Goal: Task Accomplishment & Management: Manage account settings

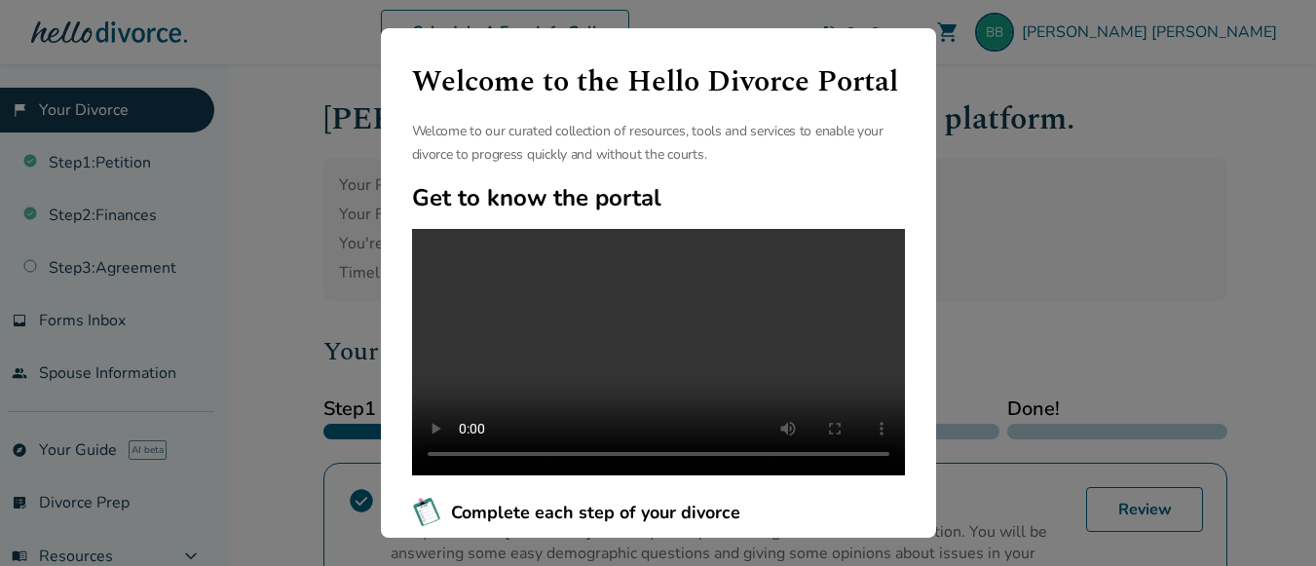
click at [1072, 198] on div "Welcome to the Hello Divorce Portal Welcome to our curated collection of resour…" at bounding box center [658, 283] width 1316 height 566
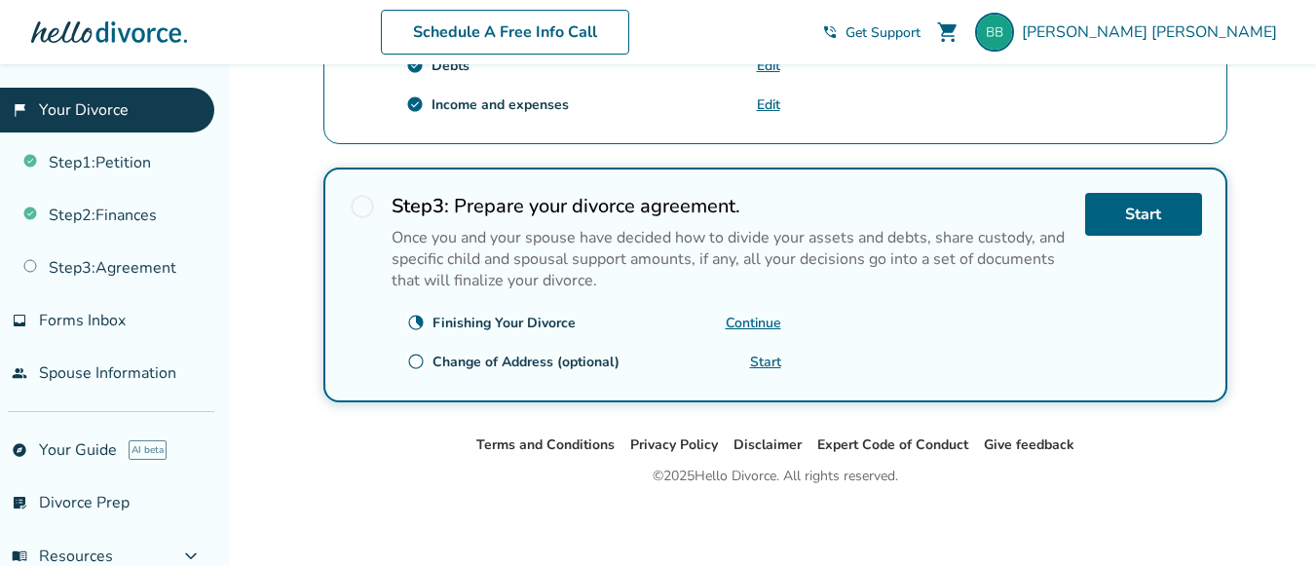
scroll to position [850, 0]
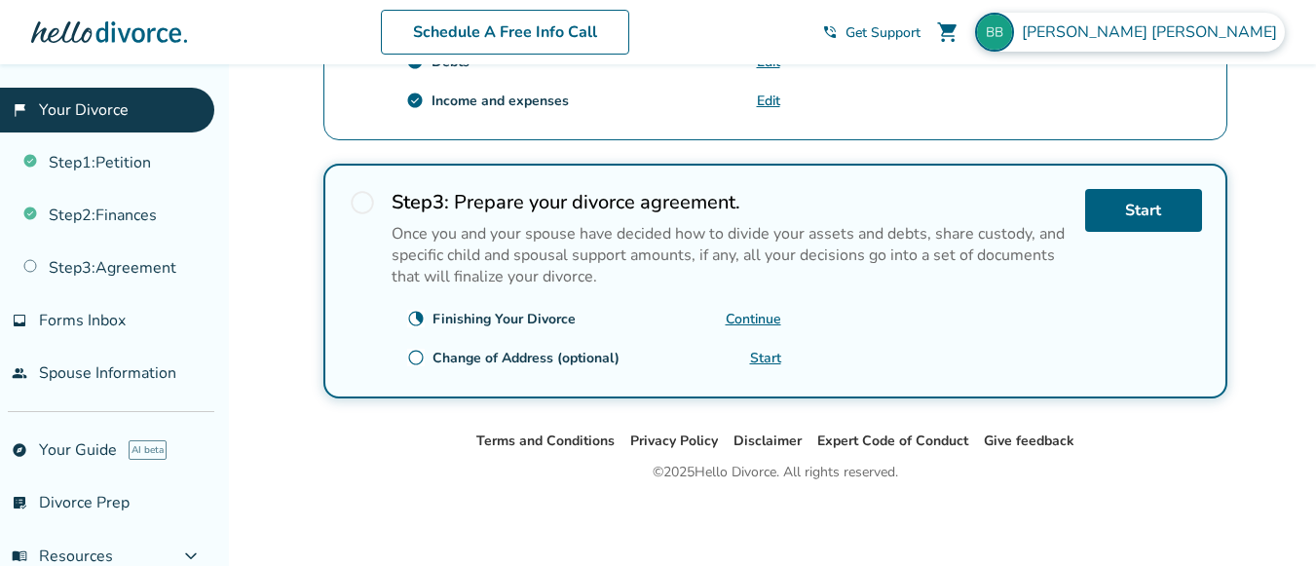
click at [1231, 29] on span "[PERSON_NAME]" at bounding box center [1153, 31] width 263 height 21
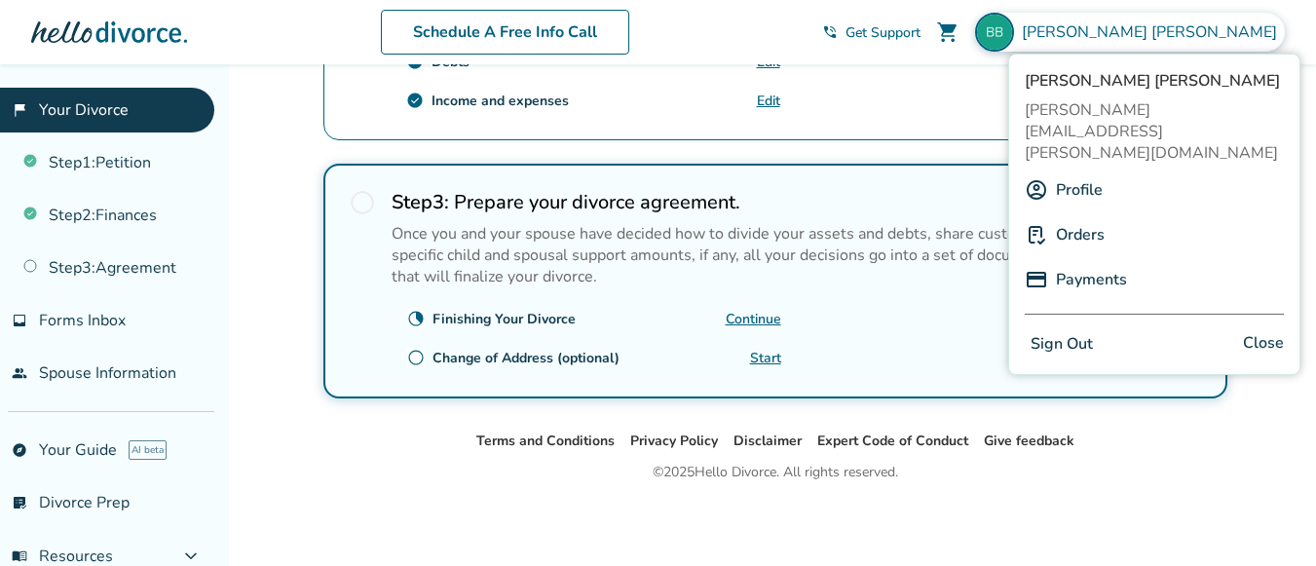
click at [1060, 330] on button "Sign Out" at bounding box center [1062, 344] width 74 height 28
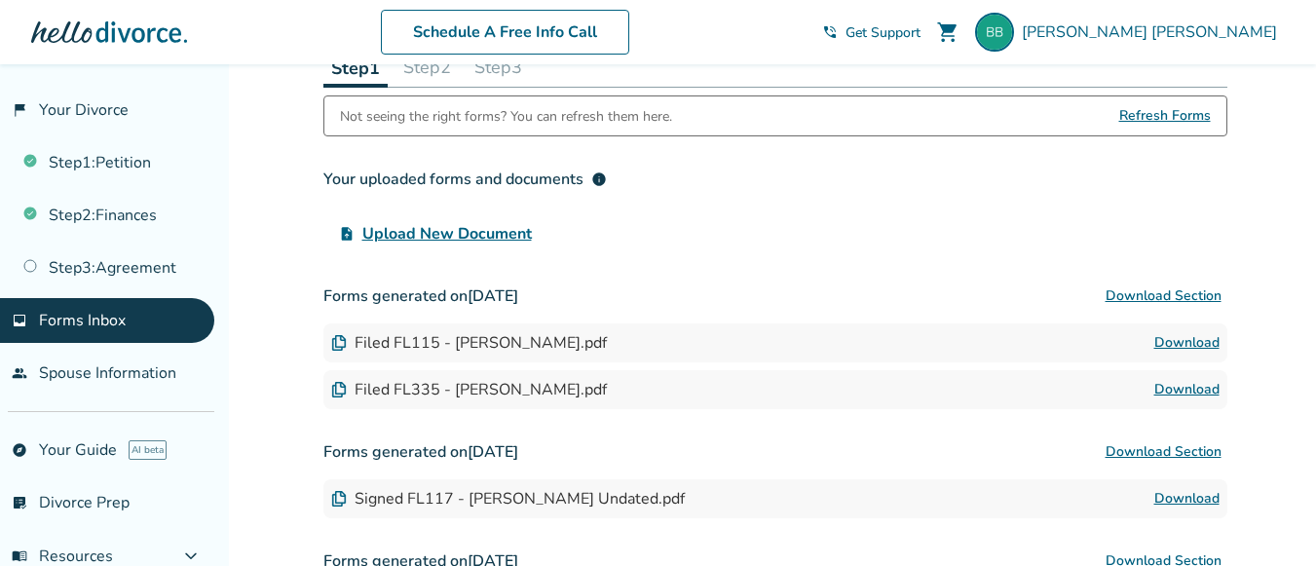
scroll to position [7, 0]
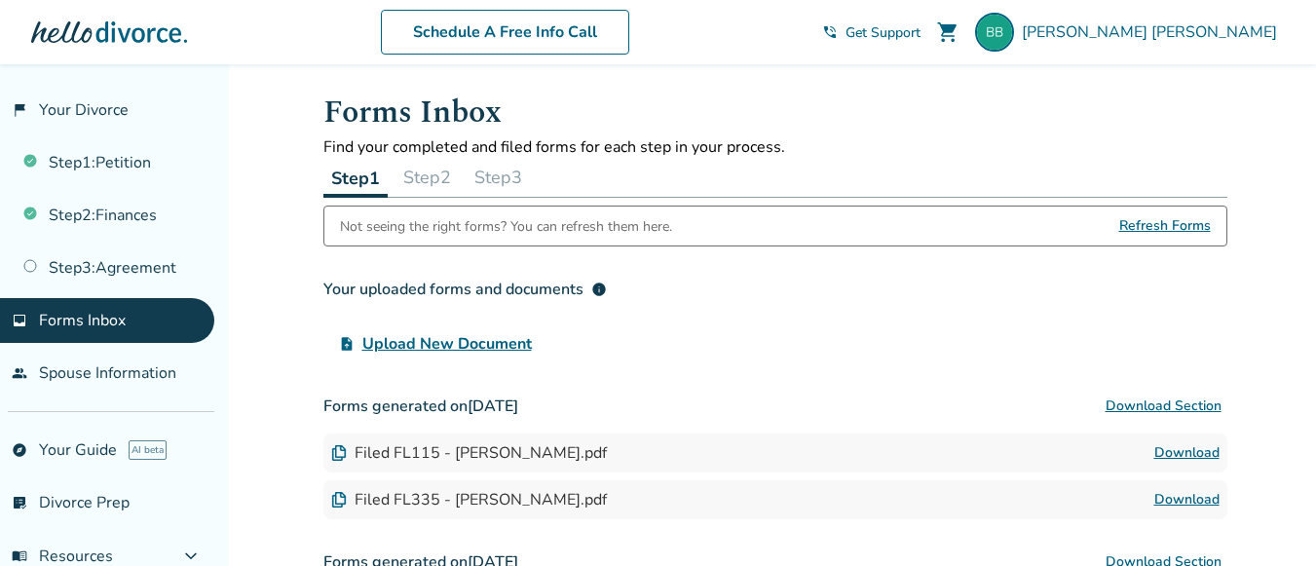
click at [413, 172] on button "Step 2" at bounding box center [426, 177] width 63 height 39
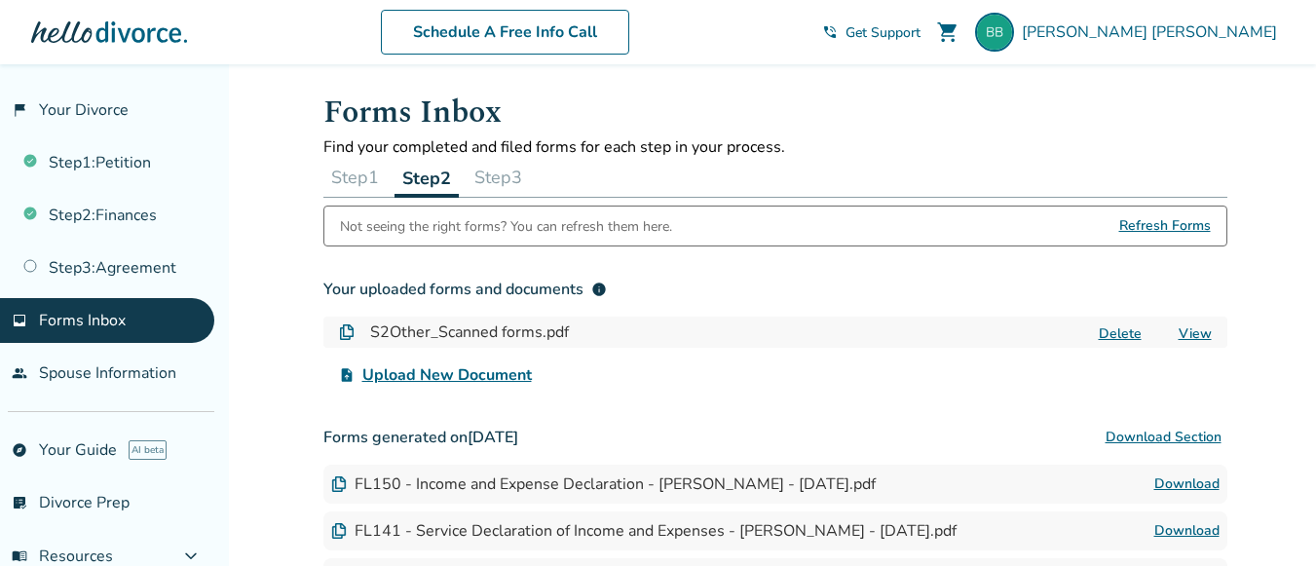
click at [494, 178] on button "Step 3" at bounding box center [498, 177] width 63 height 39
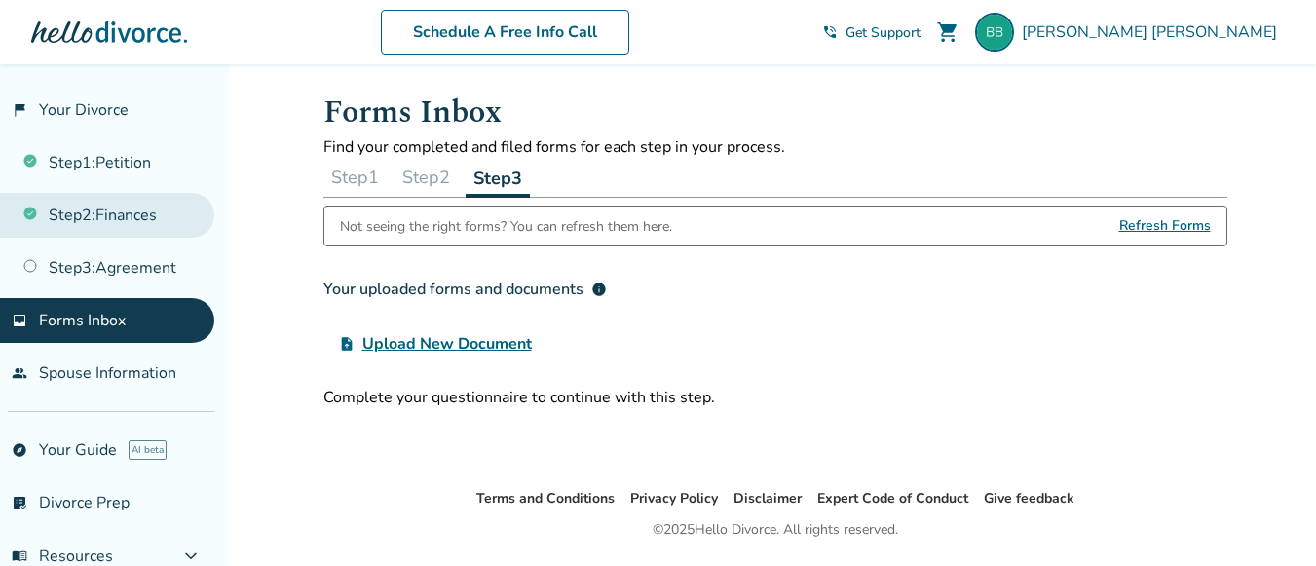
scroll to position [167, 0]
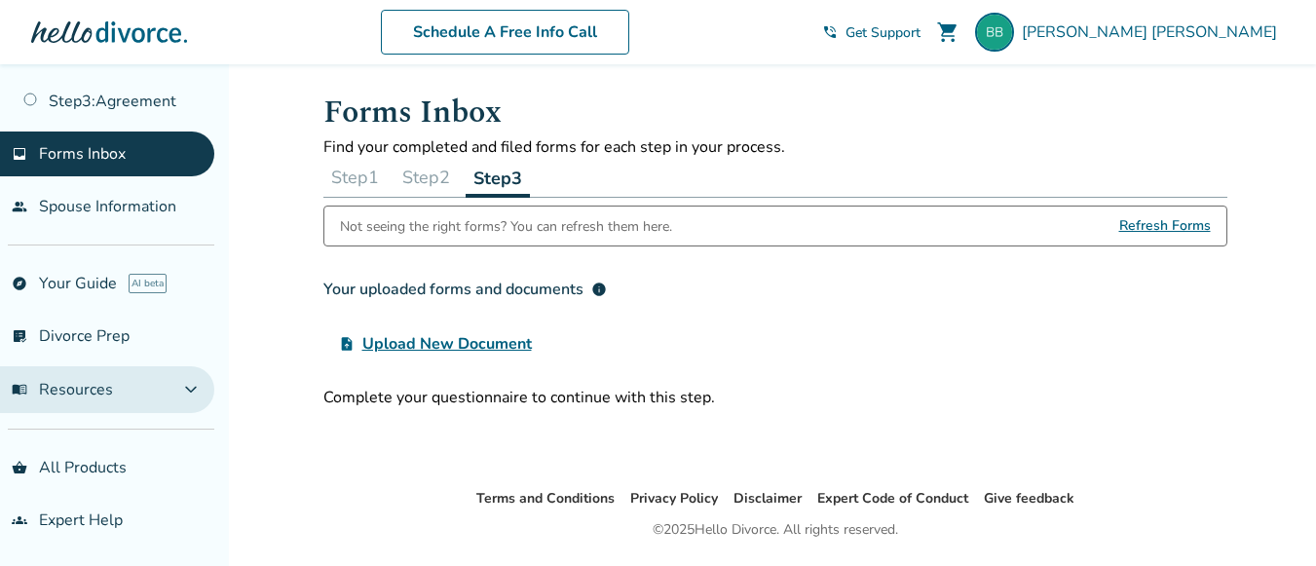
click at [92, 385] on span "menu_book Resources" at bounding box center [62, 389] width 101 height 21
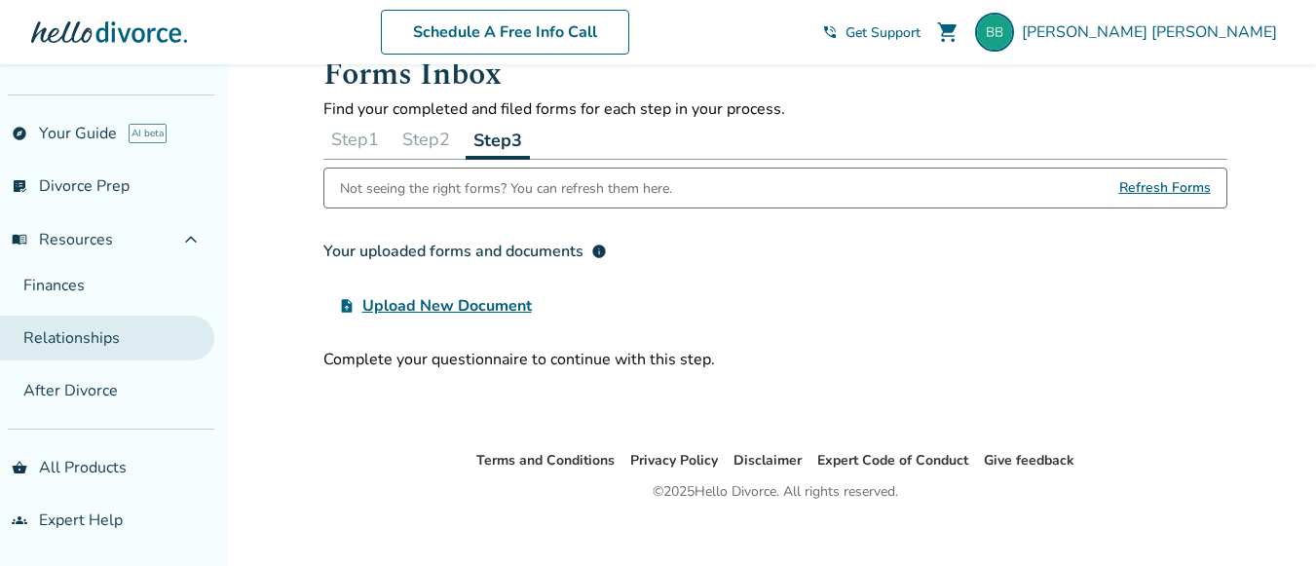
scroll to position [64, 0]
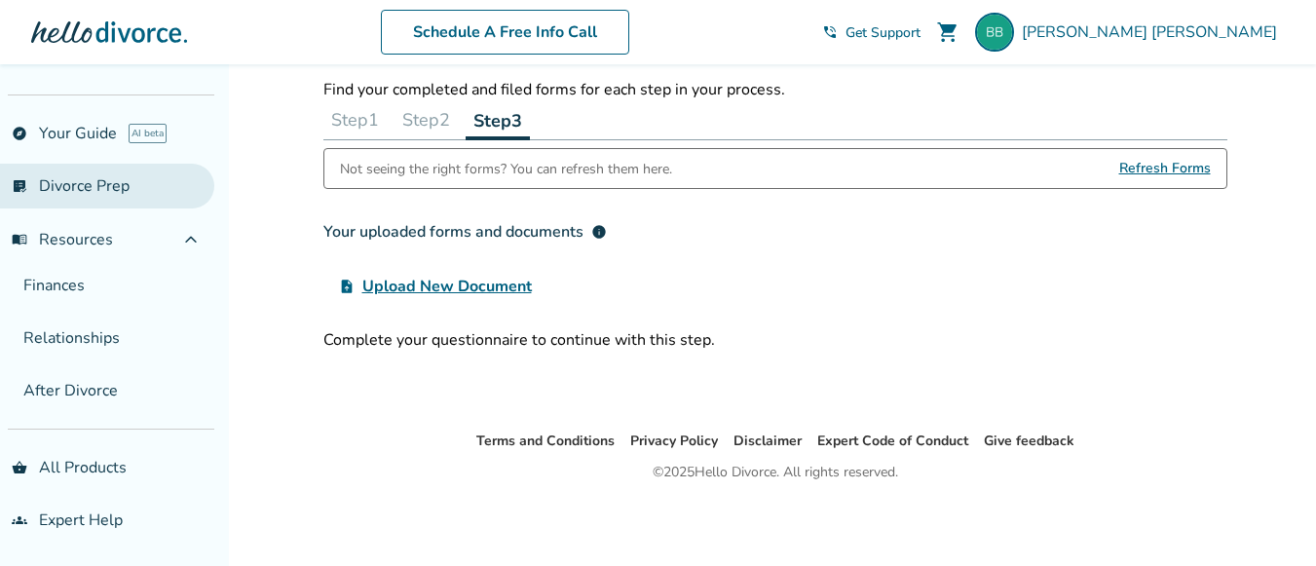
click at [99, 195] on link "list_alt_check Divorce Prep" at bounding box center [107, 186] width 214 height 45
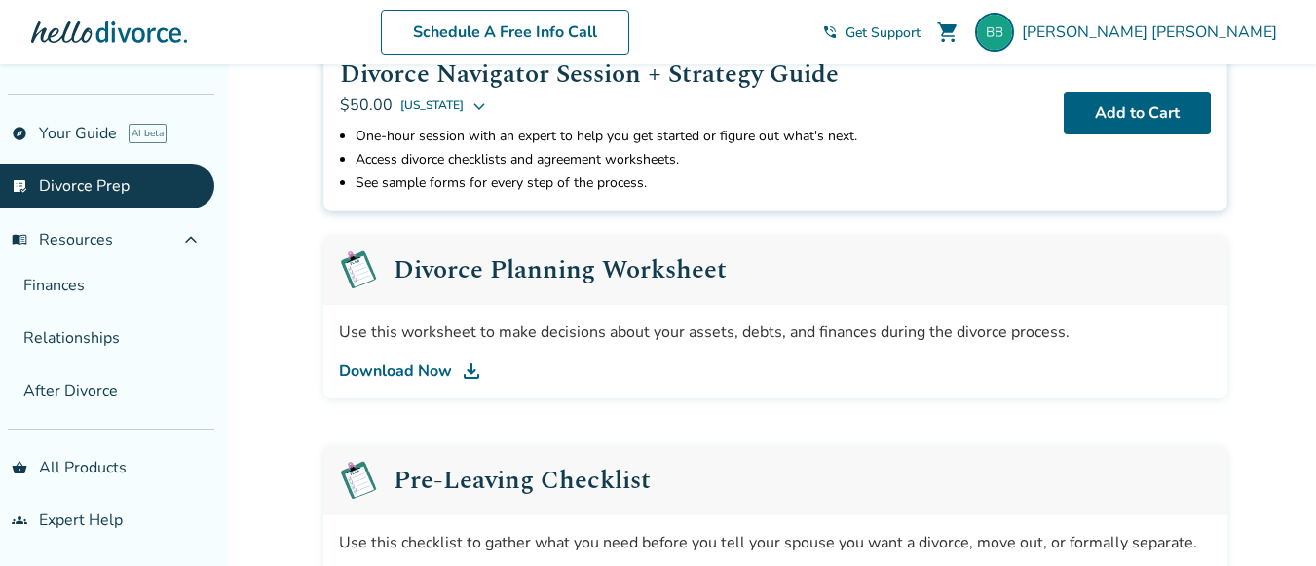
scroll to position [162, 0]
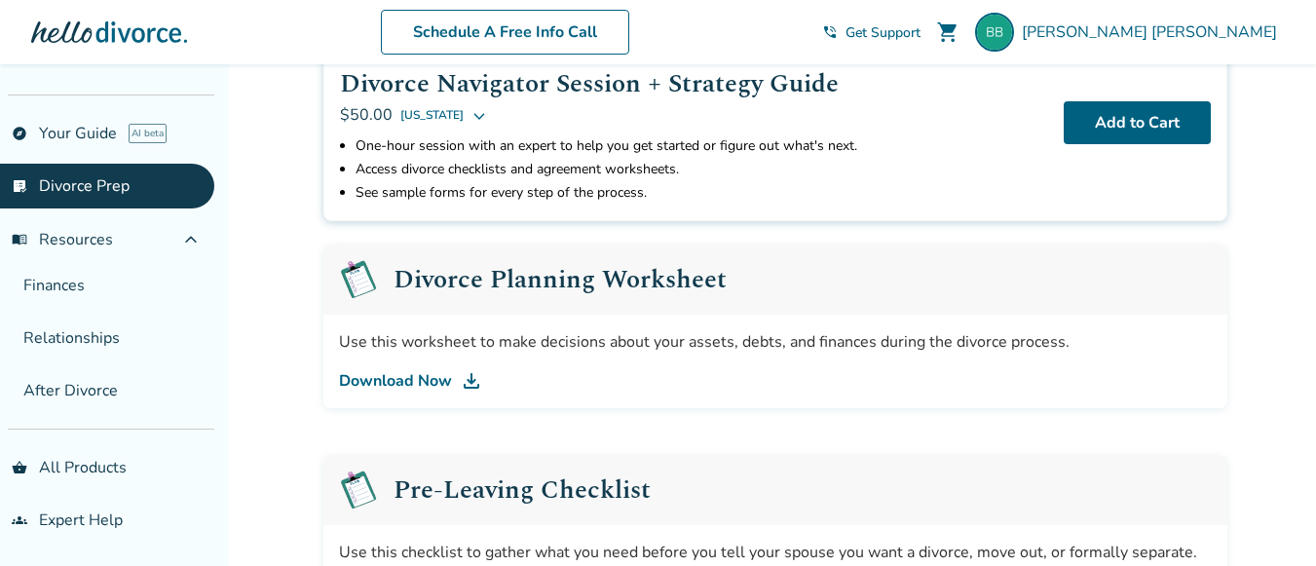
click at [429, 379] on link "Download Now" at bounding box center [775, 380] width 873 height 23
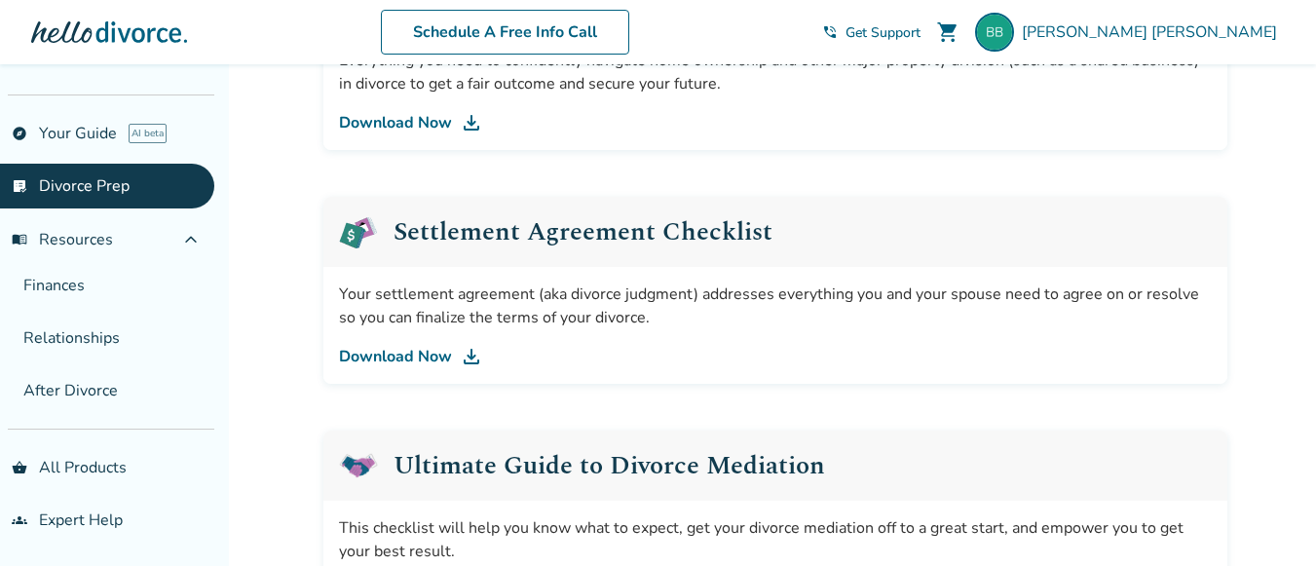
scroll to position [941, 0]
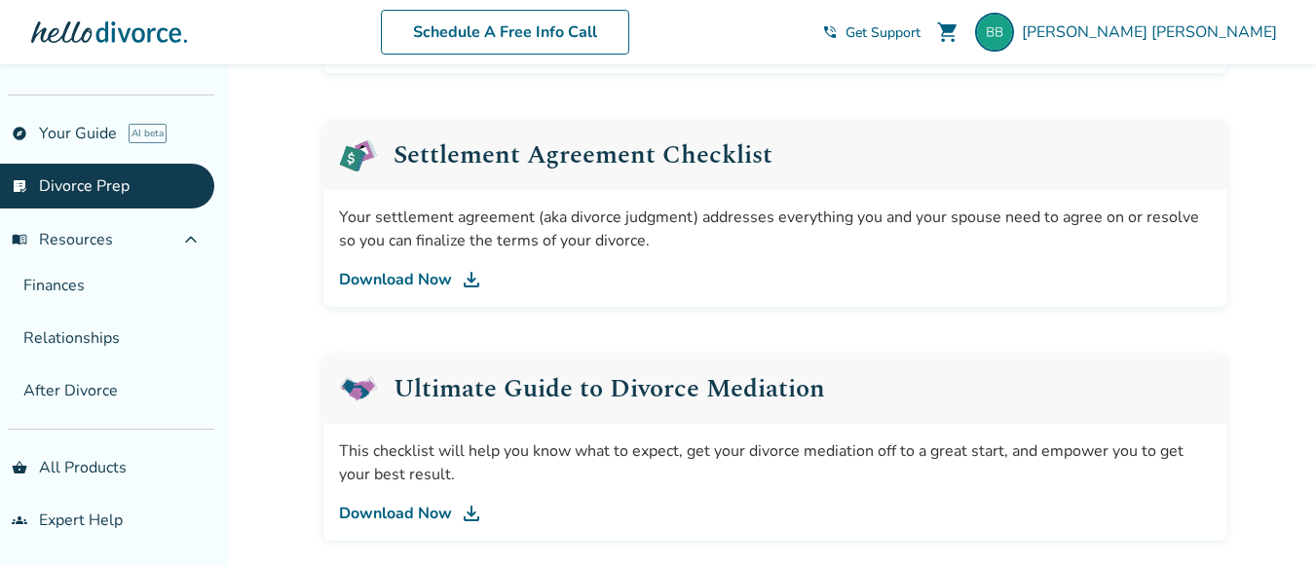
click at [441, 278] on link "Download Now" at bounding box center [775, 279] width 873 height 23
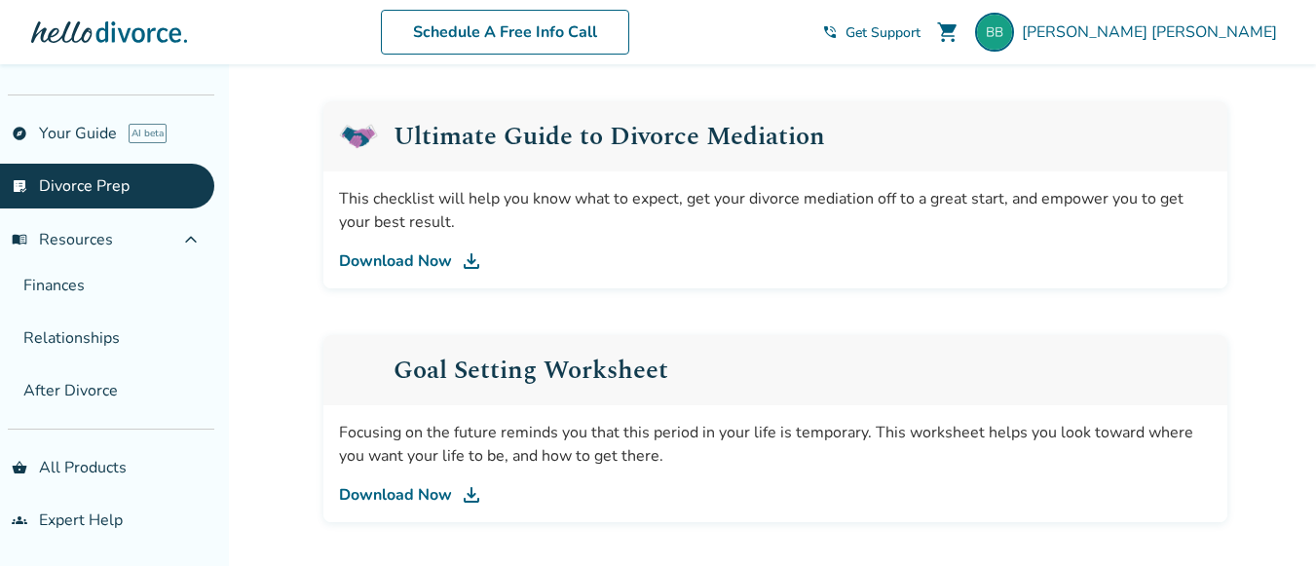
scroll to position [1145, 0]
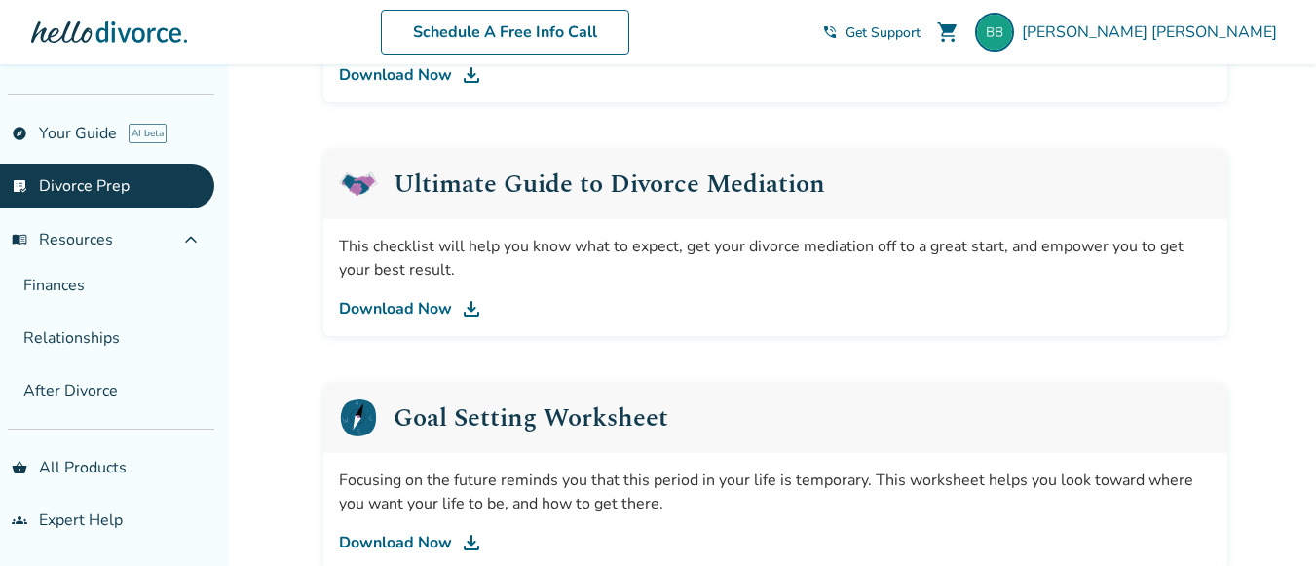
click at [417, 310] on link "Download Now" at bounding box center [775, 308] width 873 height 23
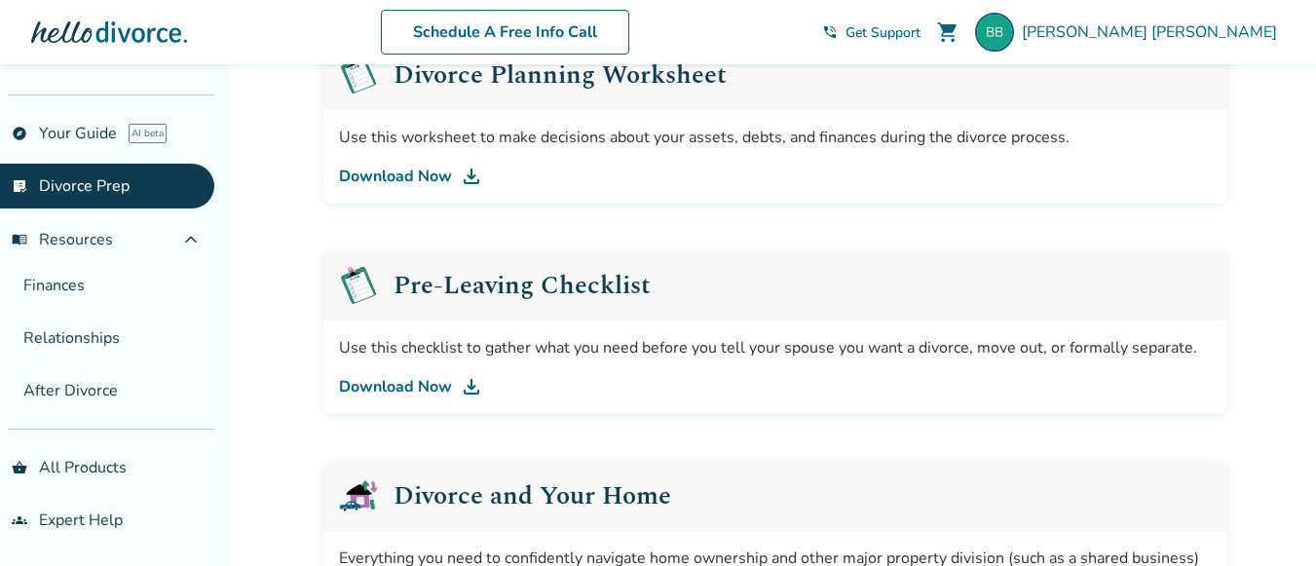
scroll to position [74, 0]
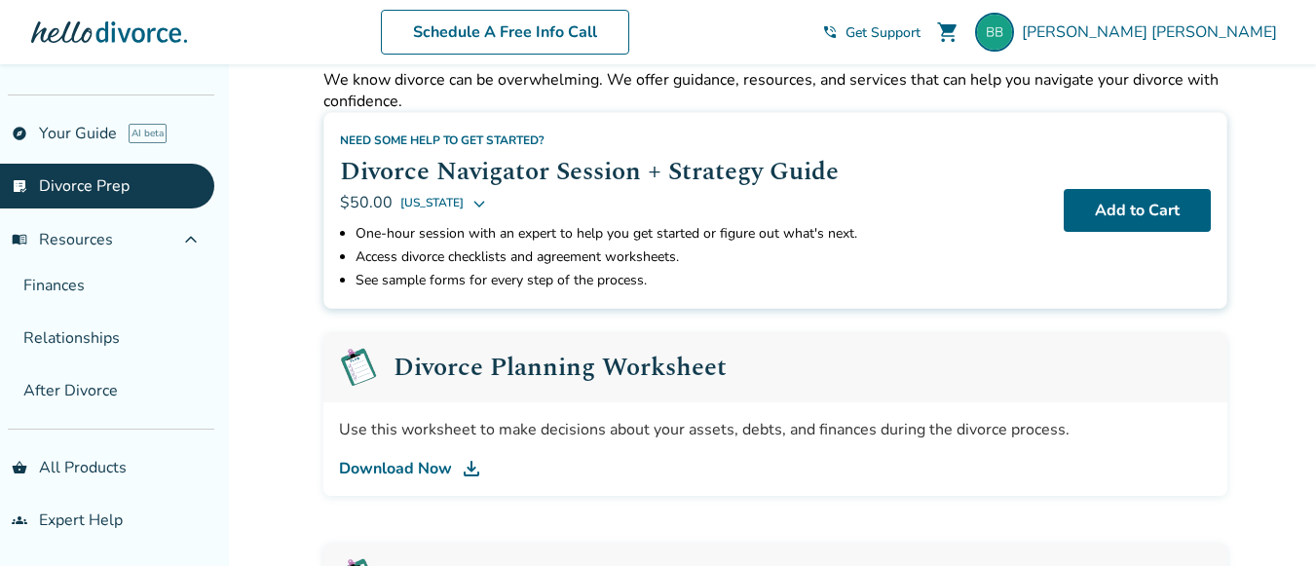
click at [404, 469] on link "Download Now" at bounding box center [775, 468] width 873 height 23
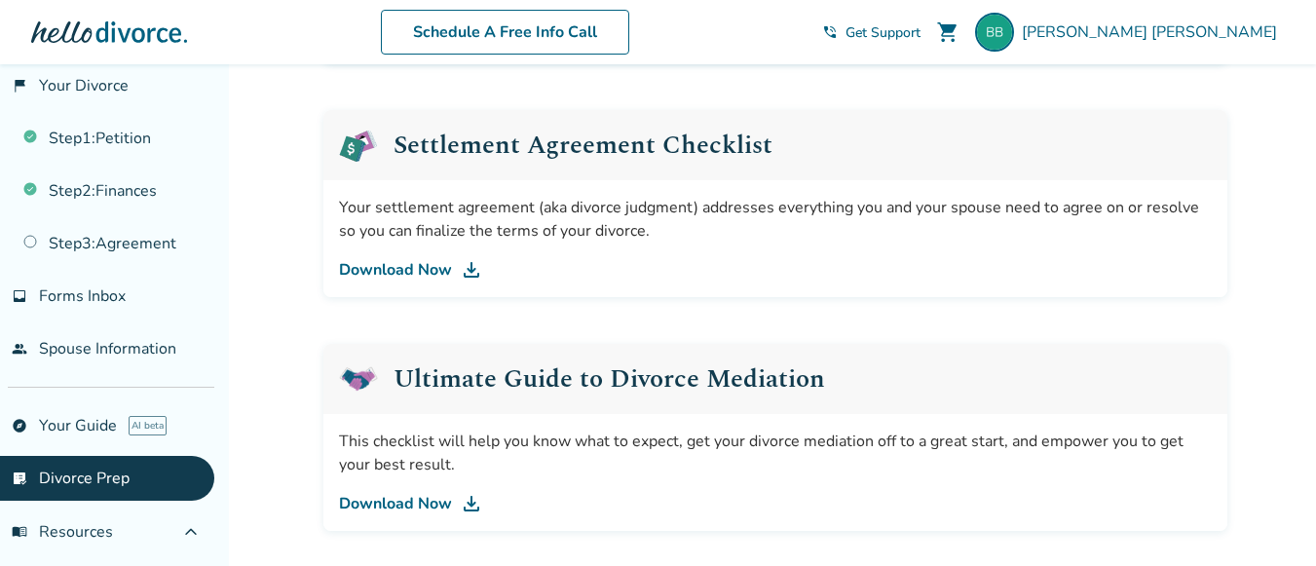
scroll to position [0, 0]
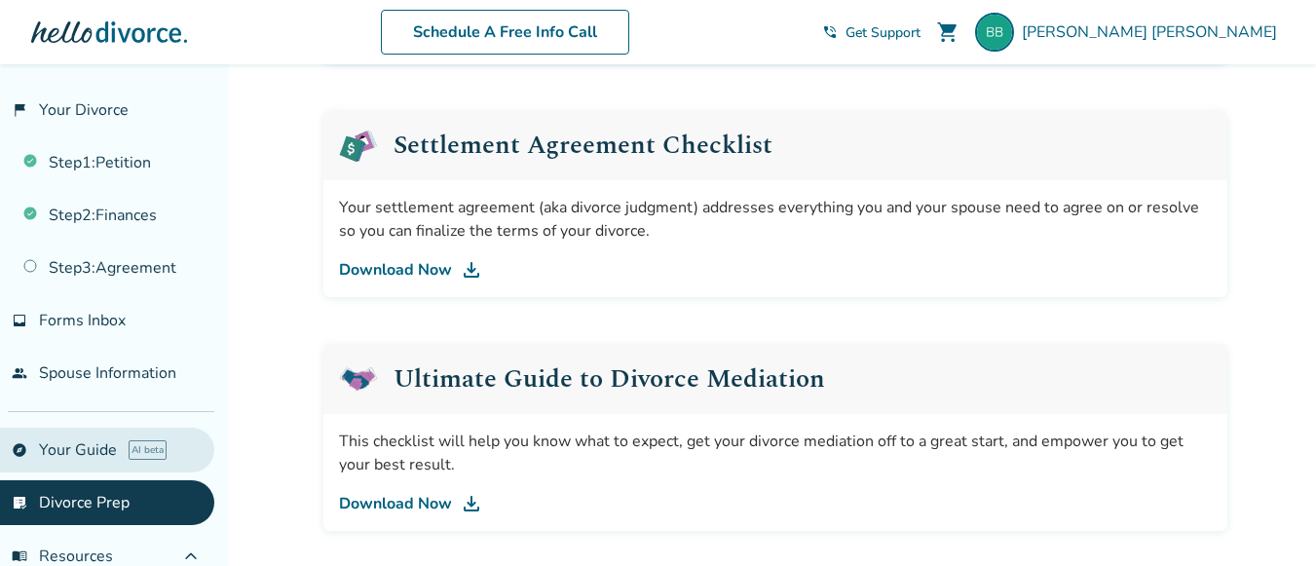
click at [71, 439] on link "explore Your Guide AI beta" at bounding box center [107, 450] width 214 height 45
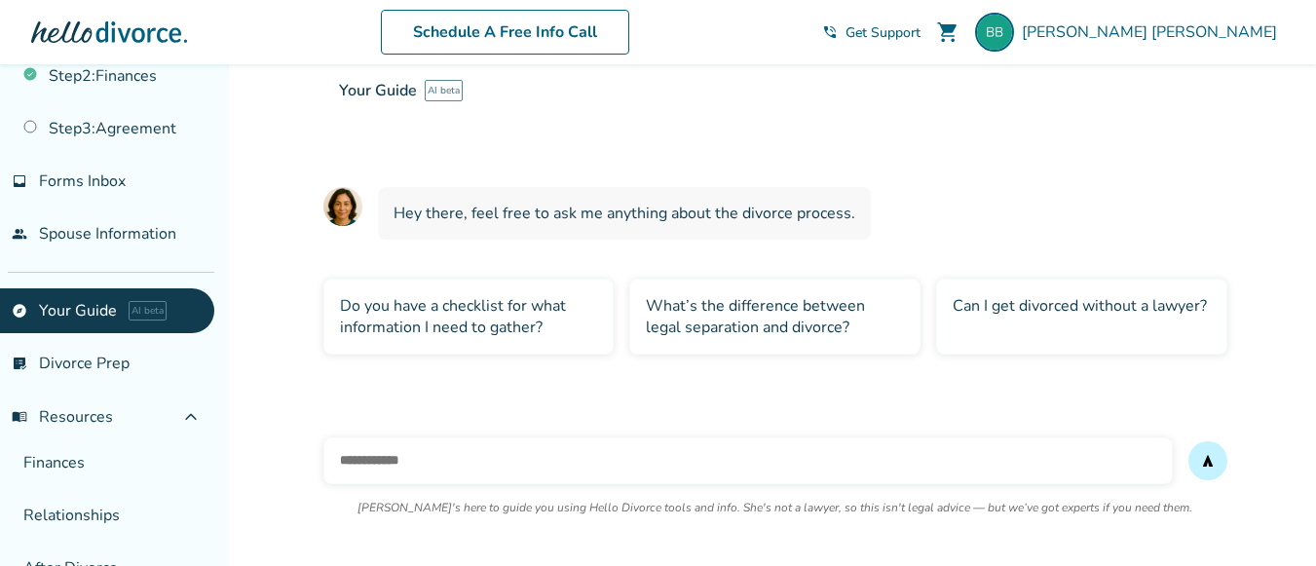
scroll to position [317, 0]
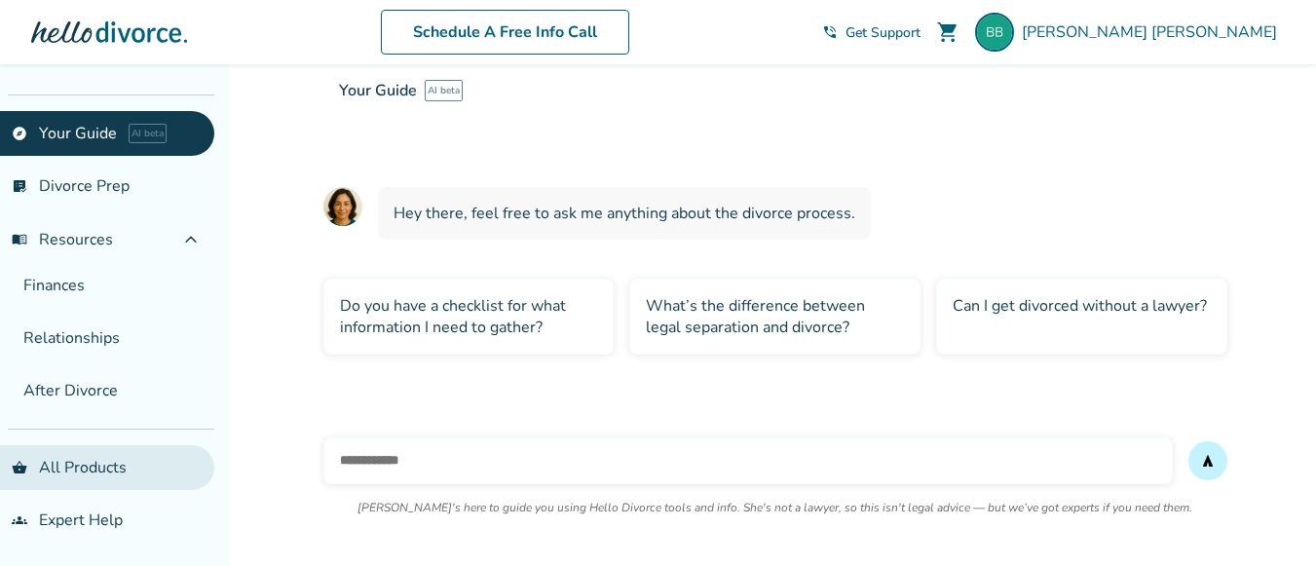
click at [102, 455] on link "shopping_basket All Products" at bounding box center [107, 467] width 214 height 45
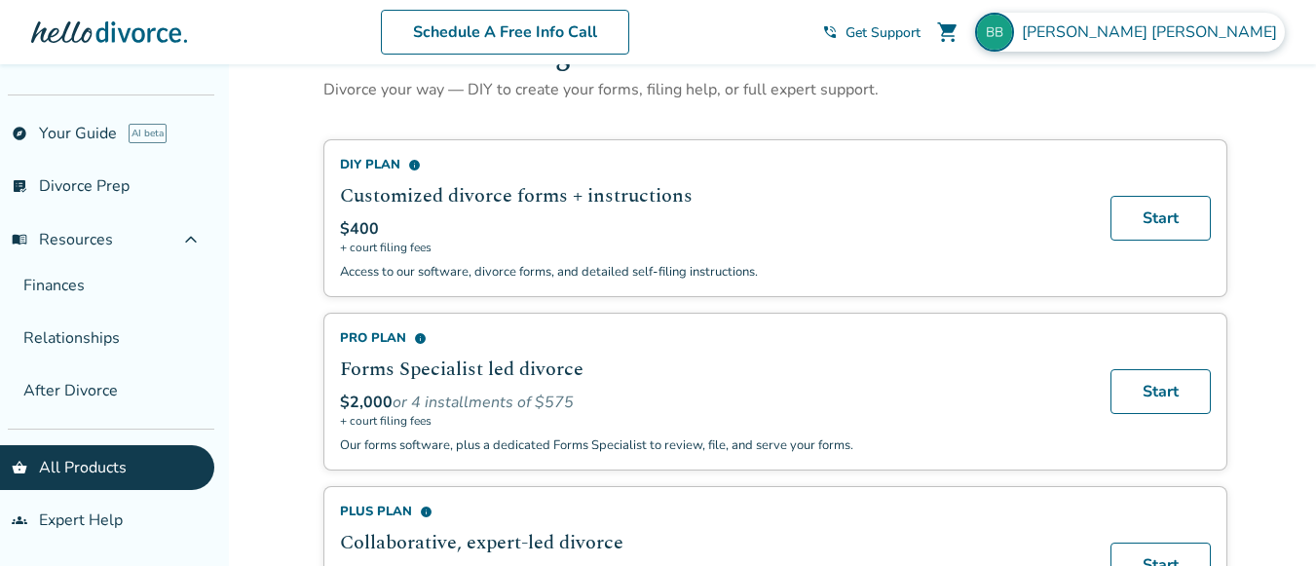
click at [1215, 37] on span "[PERSON_NAME]" at bounding box center [1153, 31] width 263 height 21
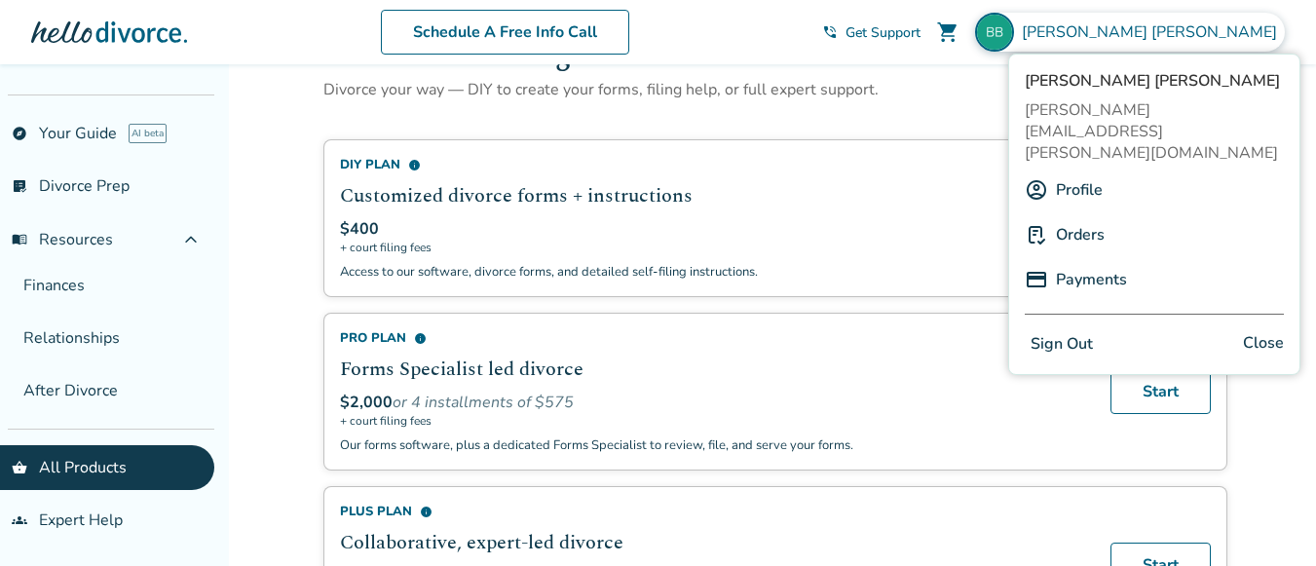
click at [1085, 216] on link "Orders" at bounding box center [1080, 234] width 49 height 37
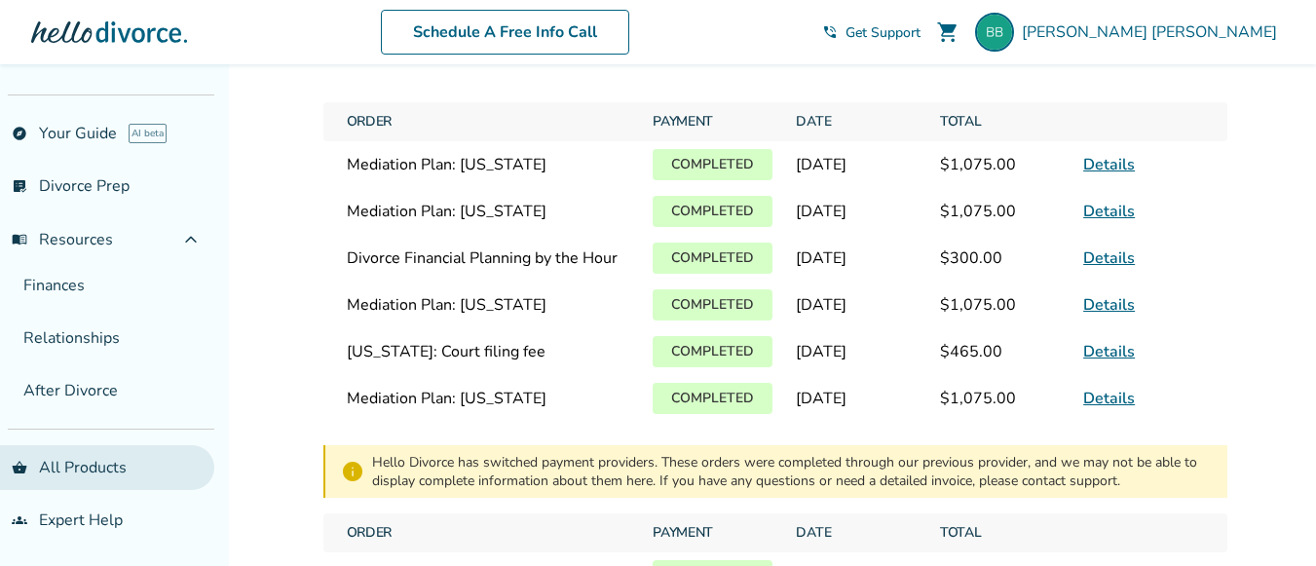
click at [83, 457] on link "shopping_basket All Products" at bounding box center [107, 467] width 214 height 45
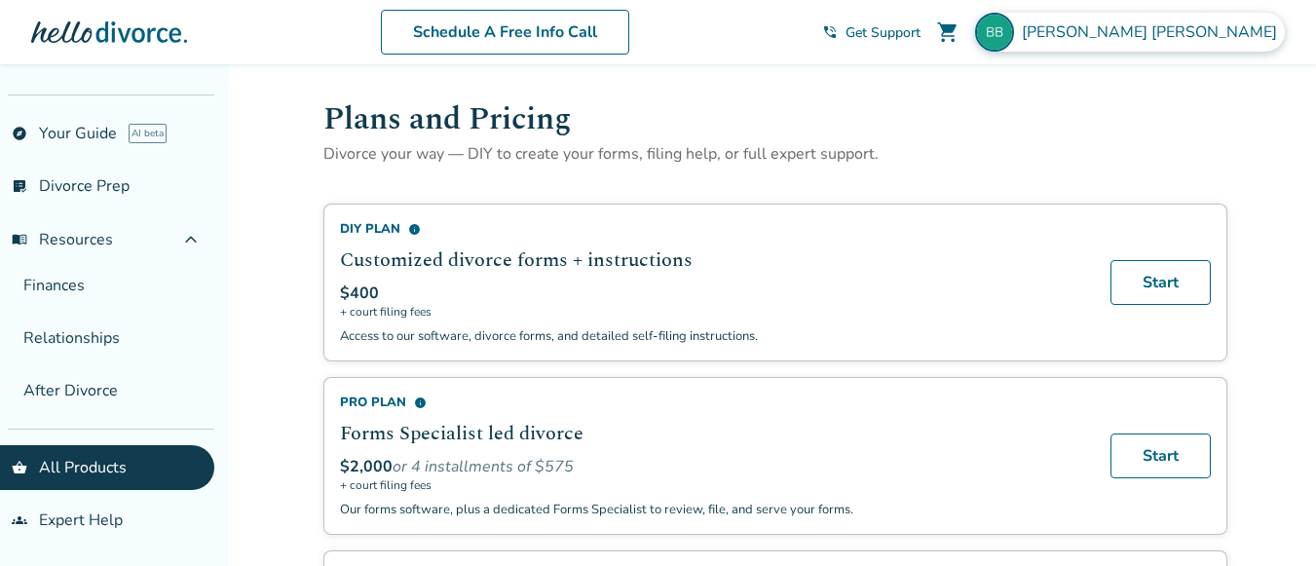
click at [1014, 24] on img at bounding box center [994, 32] width 39 height 39
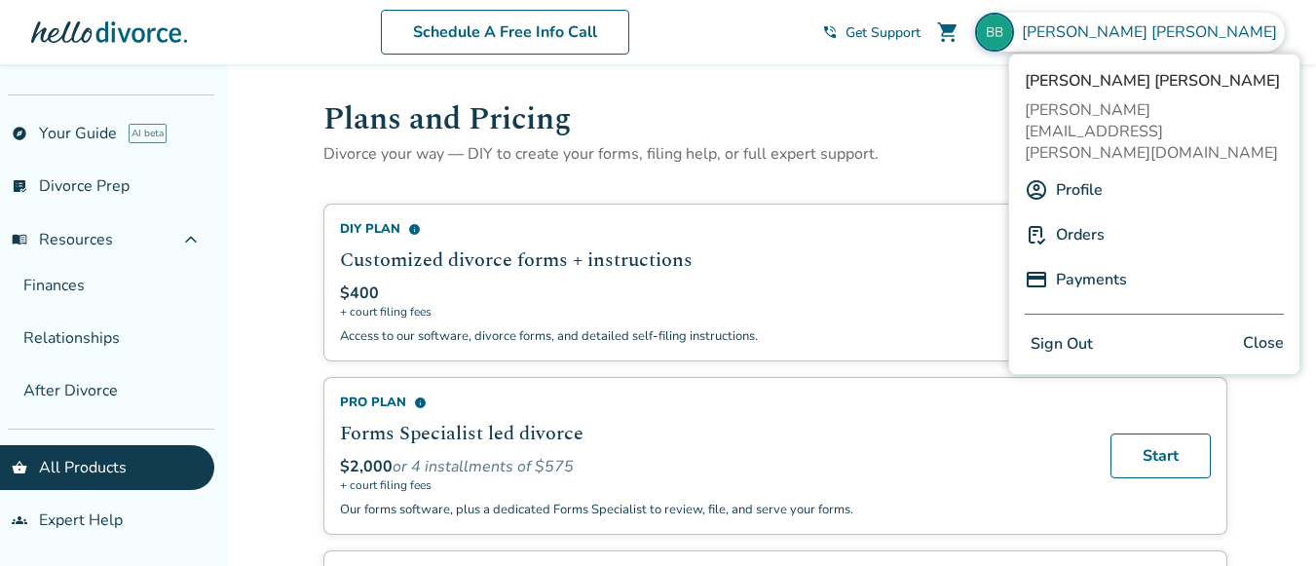
click at [1094, 171] on link "Profile" at bounding box center [1079, 189] width 47 height 37
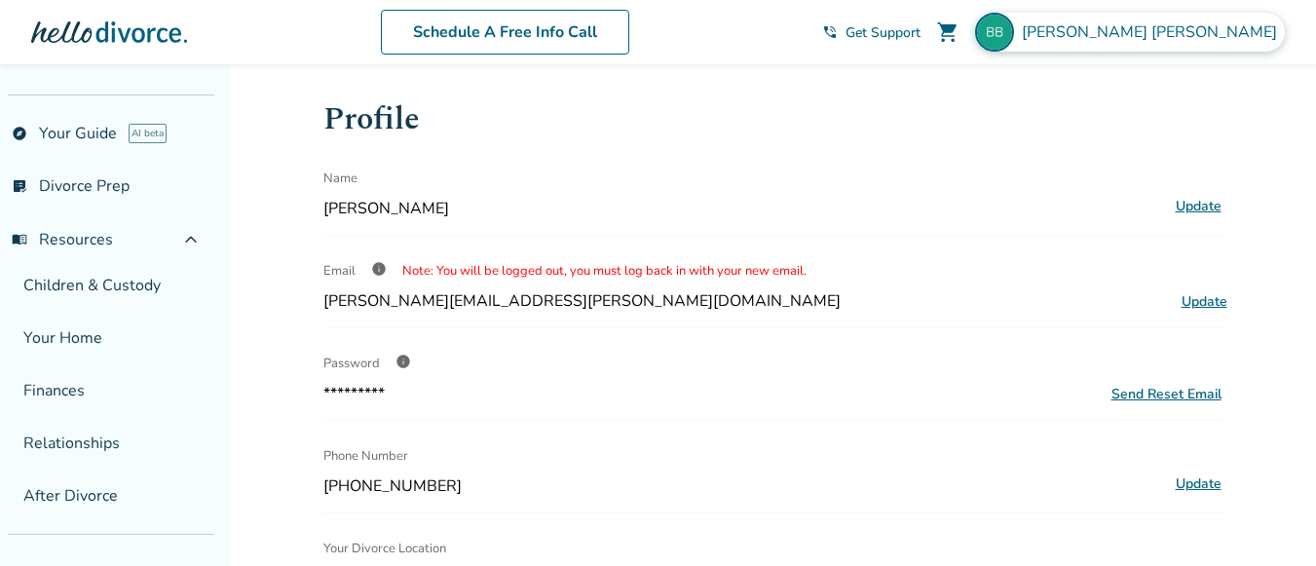
click at [1229, 40] on span "[PERSON_NAME]" at bounding box center [1153, 31] width 263 height 21
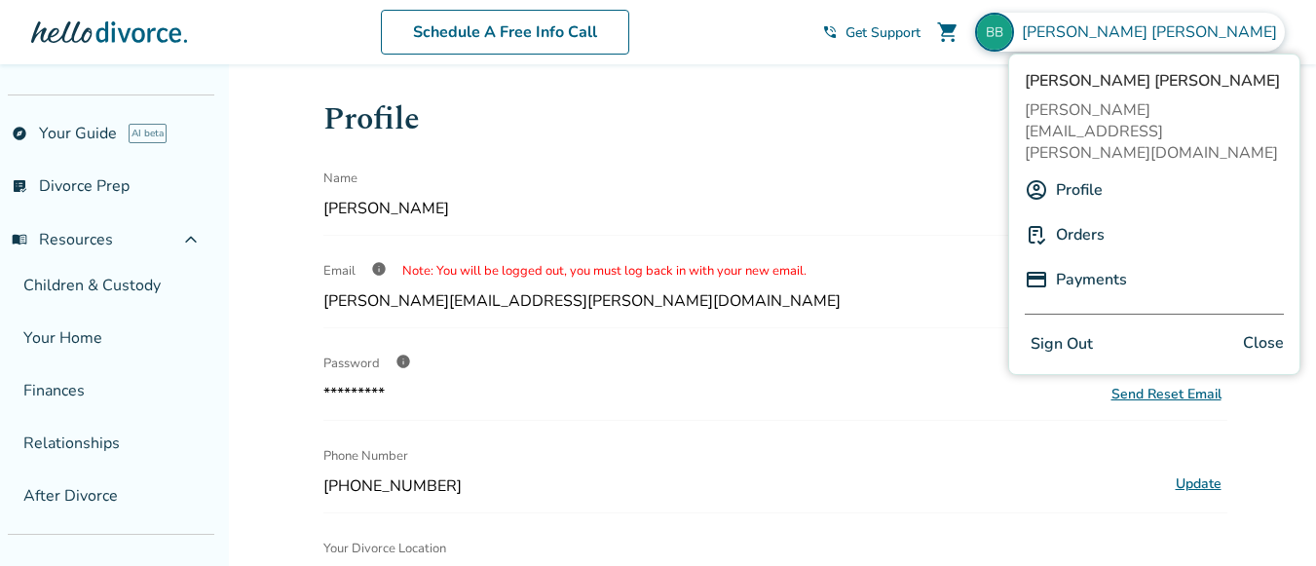
click at [1068, 330] on button "Sign Out" at bounding box center [1062, 344] width 74 height 28
